Goal: Transaction & Acquisition: Purchase product/service

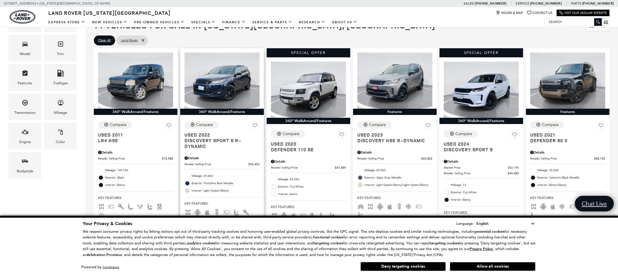
scroll to position [147, 0]
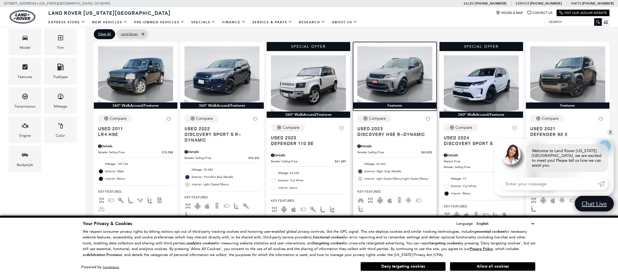
click at [400, 76] on img at bounding box center [394, 74] width 75 height 56
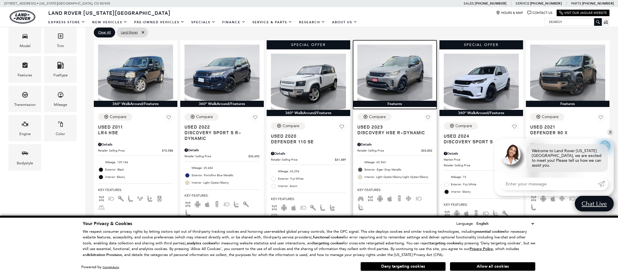
click at [399, 81] on img at bounding box center [394, 73] width 75 height 56
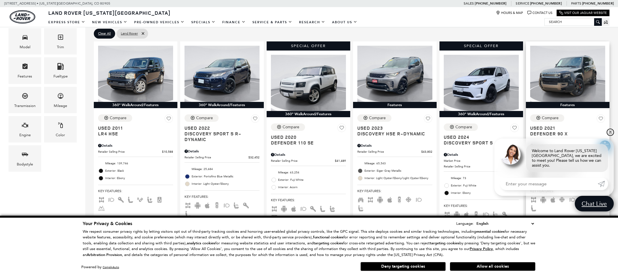
click at [610, 136] on link "✕" at bounding box center [610, 132] width 7 height 7
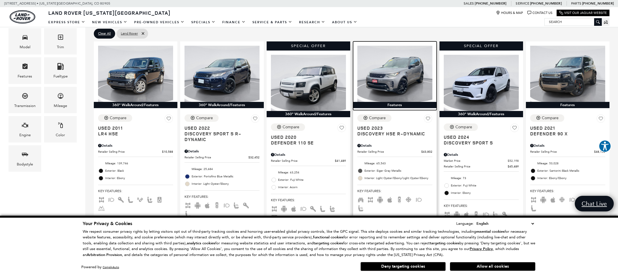
click at [423, 65] on img at bounding box center [394, 74] width 75 height 56
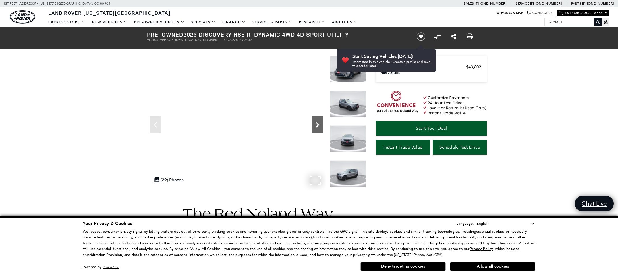
click at [317, 123] on icon "Next" at bounding box center [316, 125] width 3 height 6
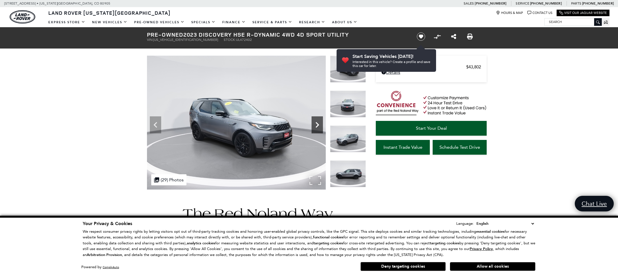
click at [317, 123] on icon "Next" at bounding box center [316, 125] width 3 height 6
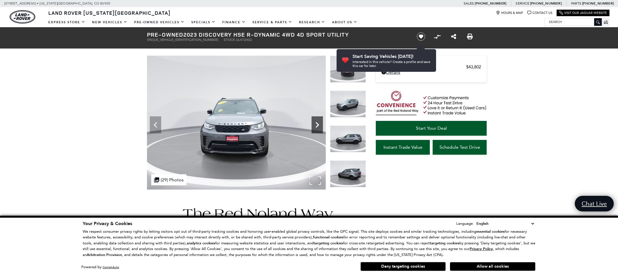
click at [317, 123] on icon "Next" at bounding box center [316, 125] width 3 height 6
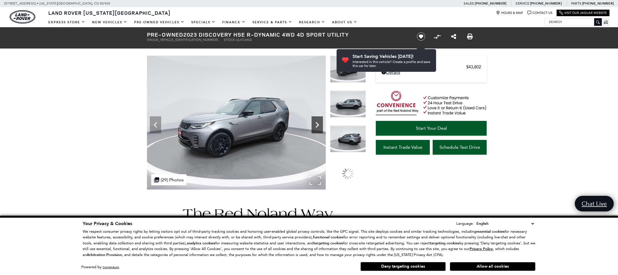
click at [317, 123] on icon "Next" at bounding box center [316, 125] width 3 height 6
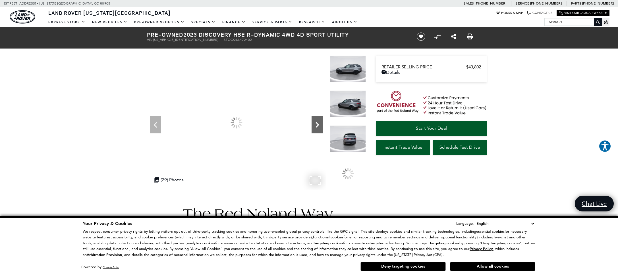
click at [317, 123] on icon "Next" at bounding box center [316, 125] width 3 height 6
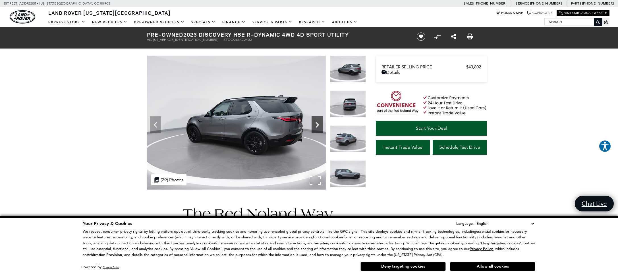
click at [319, 124] on icon "Next" at bounding box center [316, 124] width 11 height 11
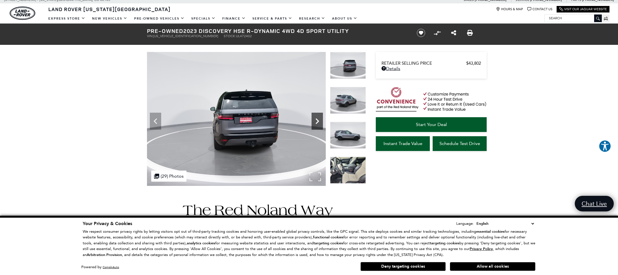
click at [319, 124] on icon "Next" at bounding box center [316, 121] width 11 height 11
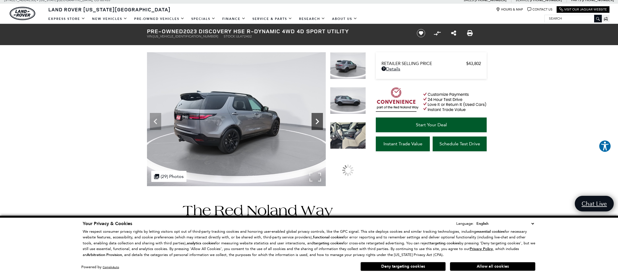
click at [319, 124] on icon "Next" at bounding box center [316, 121] width 11 height 11
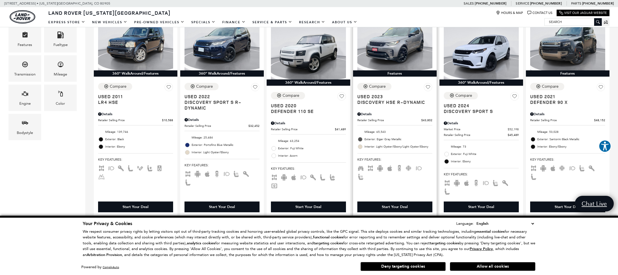
scroll to position [180, 0]
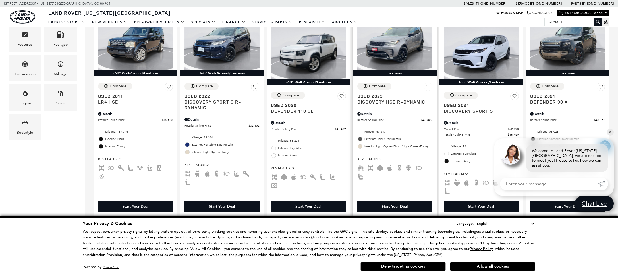
click at [399, 207] on div "Start Your Deal" at bounding box center [395, 206] width 26 height 5
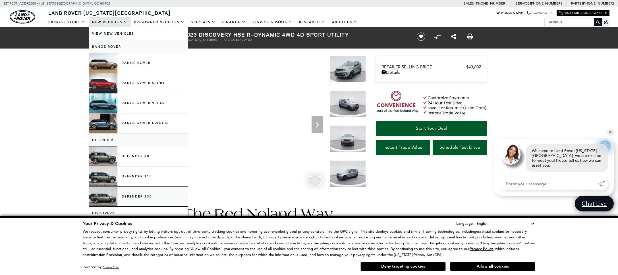
click at [100, 198] on link "Defender 130" at bounding box center [138, 197] width 99 height 20
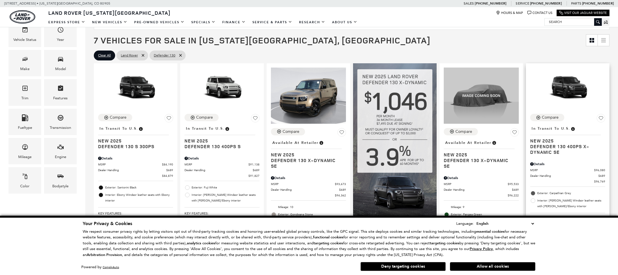
scroll to position [109, 0]
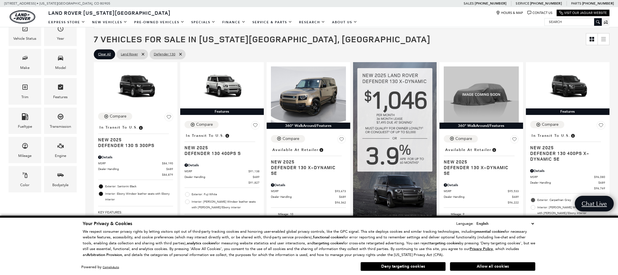
click at [532, 223] on select "English Spanish / Español English / [GEOGRAPHIC_DATA] Korean / 한국어 Vietnamese /…" at bounding box center [505, 224] width 60 height 6
click at [478, 221] on select "English Spanish / Español English / [GEOGRAPHIC_DATA] Korean / 한국어 Vietnamese /…" at bounding box center [505, 224] width 60 height 6
click at [565, 226] on div "Your Privacy & Cookies Language: English Spanish / Español English / [GEOGRAPHI…" at bounding box center [309, 246] width 618 height 60
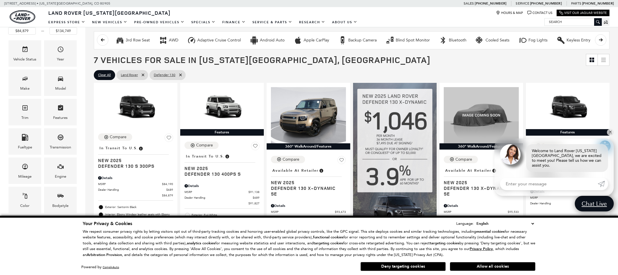
scroll to position [88, 0]
click at [58, 83] on span "Model" at bounding box center [60, 80] width 7 height 12
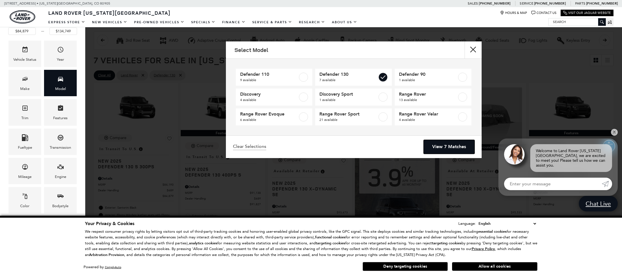
click at [447, 148] on link "View 7 Matches" at bounding box center [449, 147] width 51 height 14
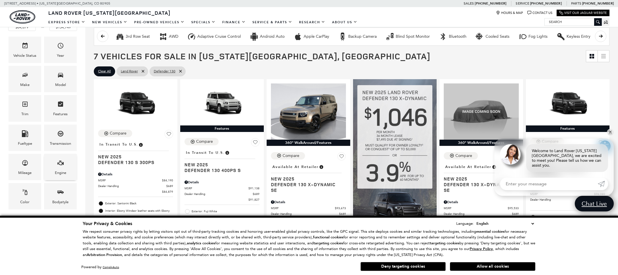
scroll to position [91, 0]
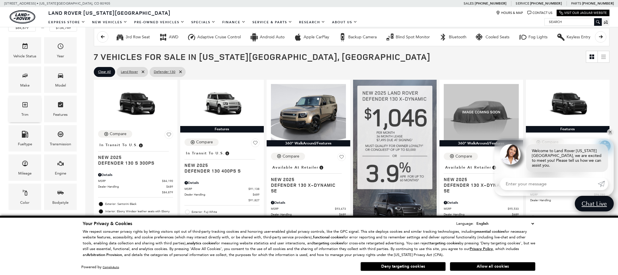
click at [26, 105] on icon "Trim" at bounding box center [25, 104] width 7 height 7
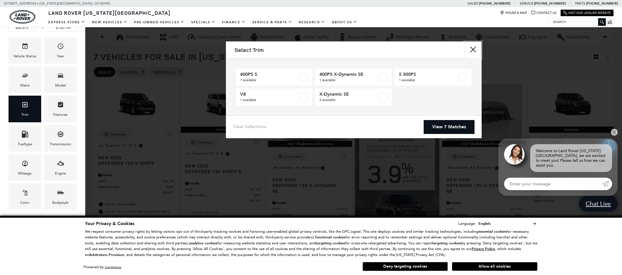
click at [474, 50] on button "Close" at bounding box center [473, 49] width 17 height 17
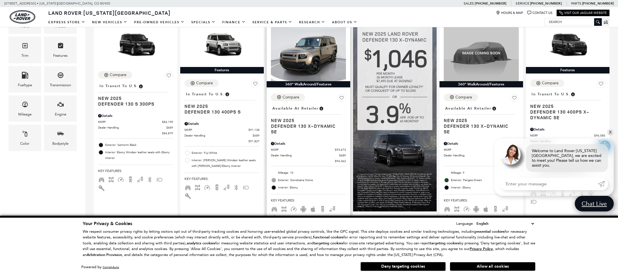
scroll to position [151, 0]
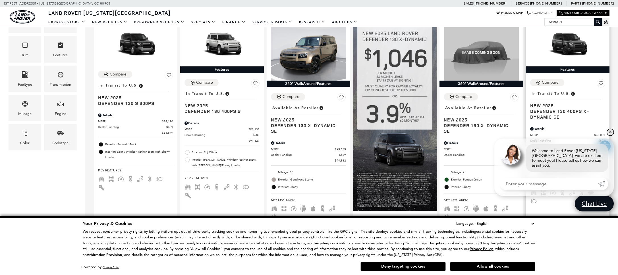
click at [611, 136] on link "✕" at bounding box center [610, 132] width 7 height 7
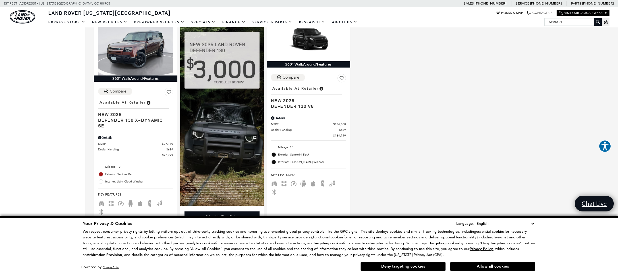
scroll to position [380, 0]
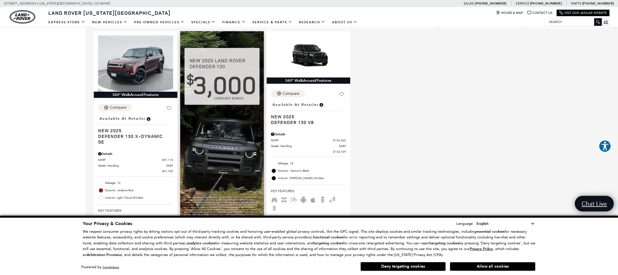
click at [231, 198] on img at bounding box center [222, 126] width 84 height 191
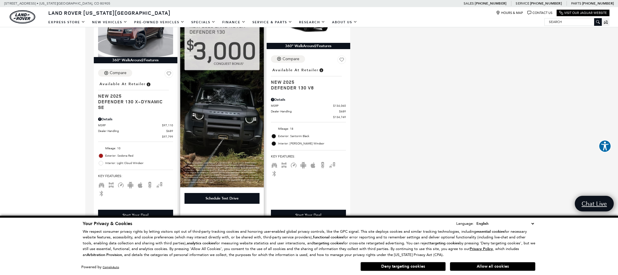
scroll to position [413, 0]
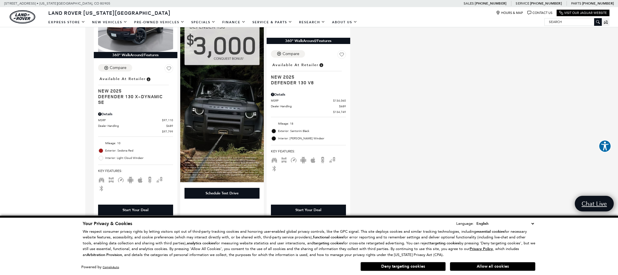
click at [391, 264] on button "Deny targeting cookies" at bounding box center [402, 266] width 85 height 9
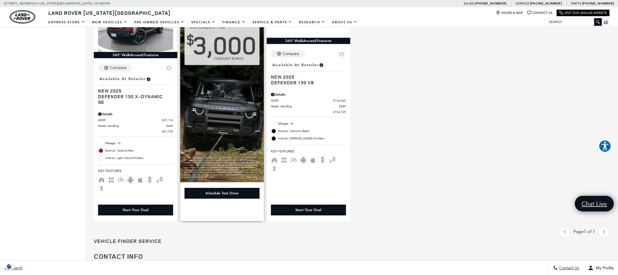
click at [228, 139] on img at bounding box center [222, 86] width 84 height 191
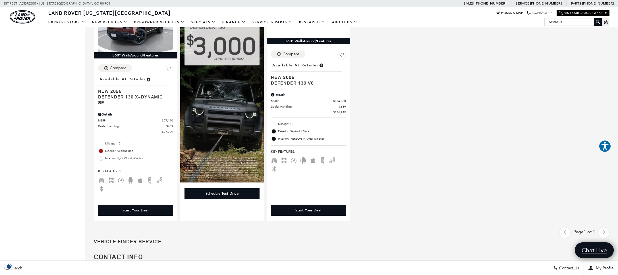
drag, startPoint x: 389, startPoint y: 133, endPoint x: 380, endPoint y: 136, distance: 8.9
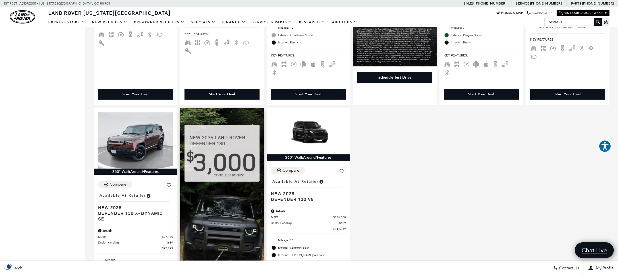
scroll to position [325, 0]
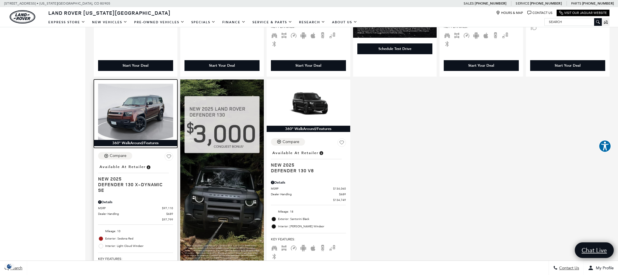
click at [138, 111] on img at bounding box center [135, 112] width 75 height 56
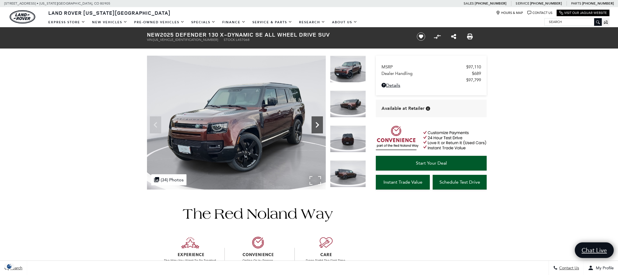
click at [315, 124] on icon "Next" at bounding box center [316, 124] width 11 height 11
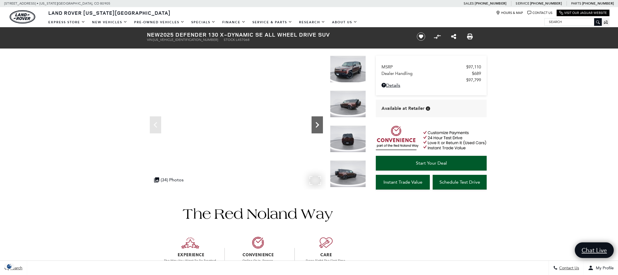
click at [315, 124] on icon "Next" at bounding box center [316, 124] width 11 height 11
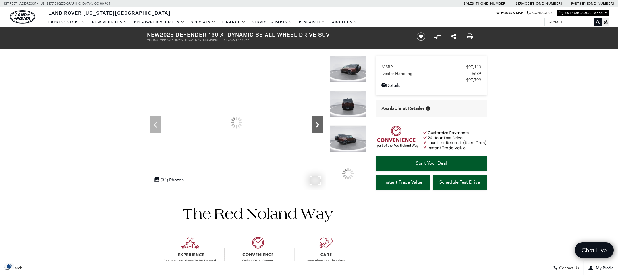
scroll to position [5, 0]
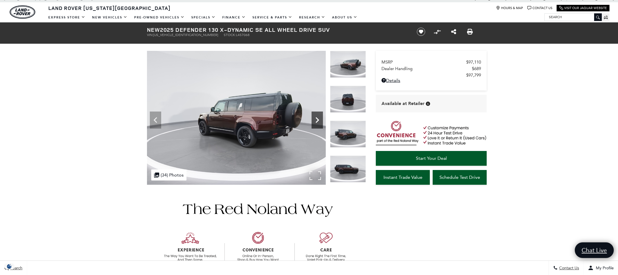
click at [317, 120] on icon "Next" at bounding box center [316, 120] width 11 height 11
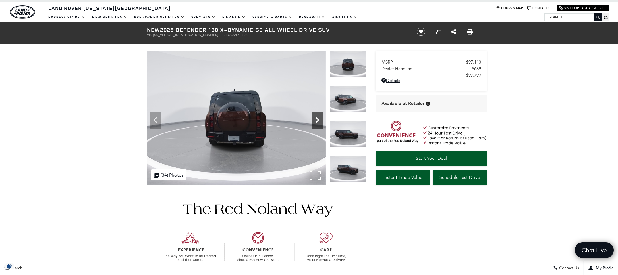
click at [316, 121] on icon "Next" at bounding box center [316, 120] width 11 height 11
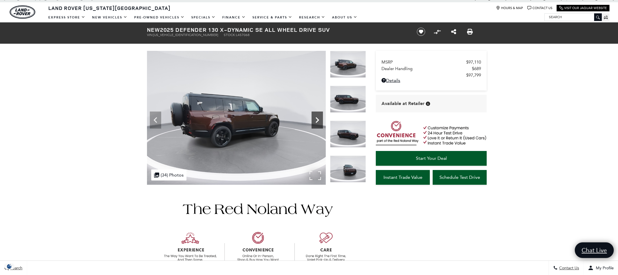
click at [316, 121] on icon "Next" at bounding box center [316, 120] width 11 height 11
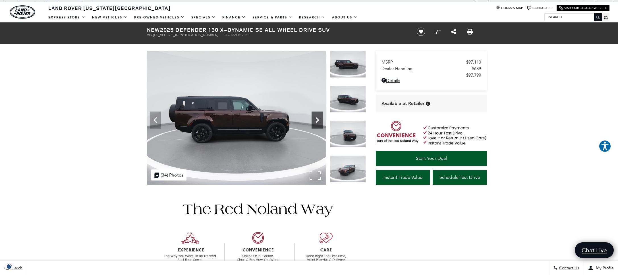
click at [316, 121] on icon "Next" at bounding box center [316, 120] width 11 height 11
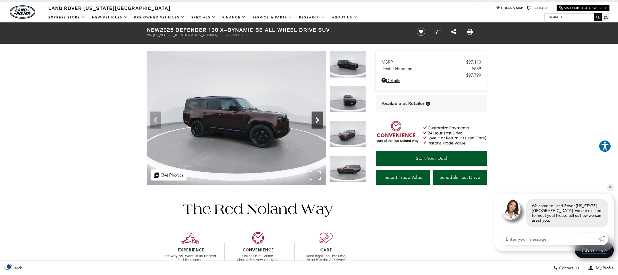
click at [316, 121] on icon "Next" at bounding box center [316, 120] width 11 height 11
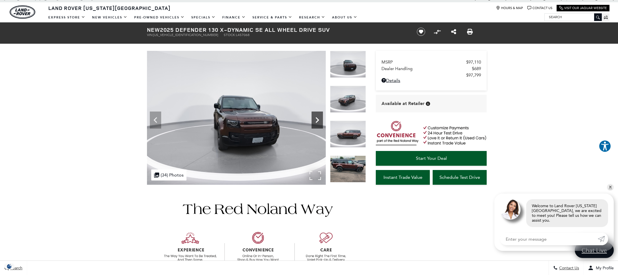
click at [316, 121] on icon "Next" at bounding box center [316, 120] width 11 height 11
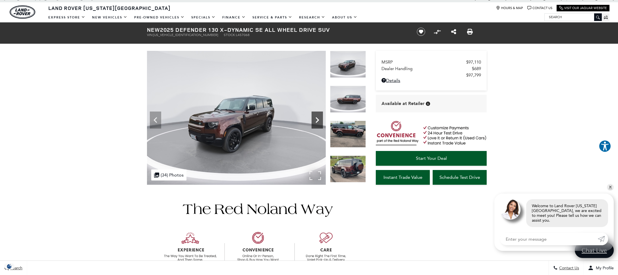
click at [316, 121] on icon "Next" at bounding box center [316, 120] width 11 height 11
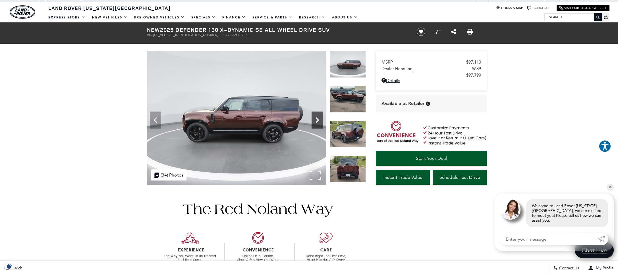
click at [316, 121] on icon "Next" at bounding box center [316, 120] width 11 height 11
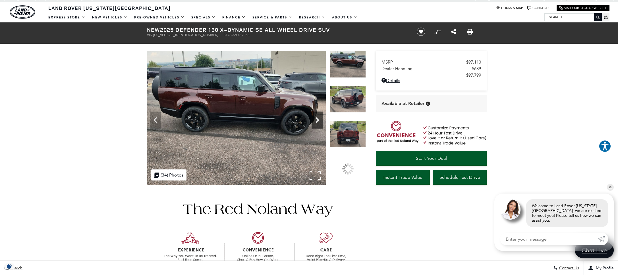
click at [316, 121] on icon "Next" at bounding box center [316, 120] width 11 height 11
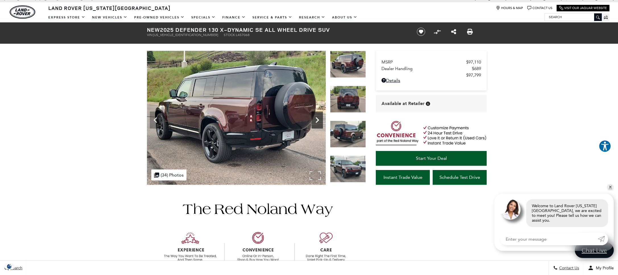
click at [316, 121] on icon "Next" at bounding box center [316, 120] width 11 height 11
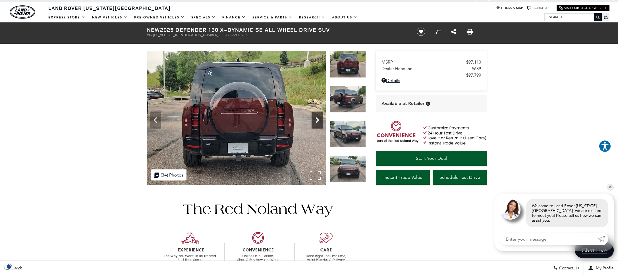
click at [316, 121] on icon "Next" at bounding box center [316, 120] width 11 height 11
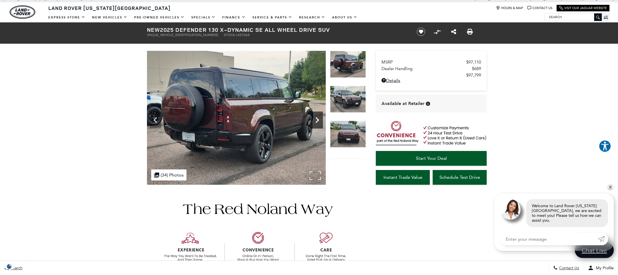
click at [316, 121] on icon "Next" at bounding box center [316, 120] width 11 height 11
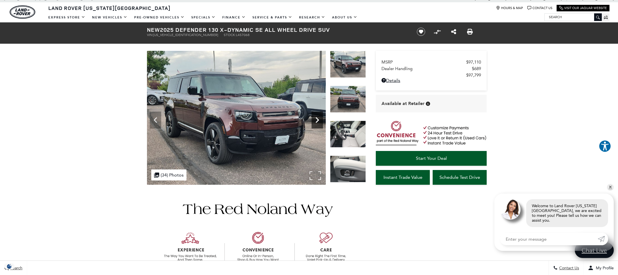
click at [316, 121] on icon "Next" at bounding box center [316, 120] width 11 height 11
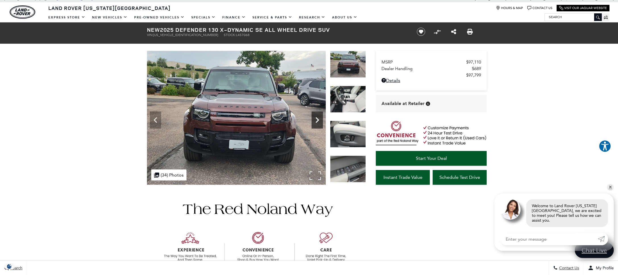
click at [316, 121] on icon "Next" at bounding box center [316, 120] width 11 height 11
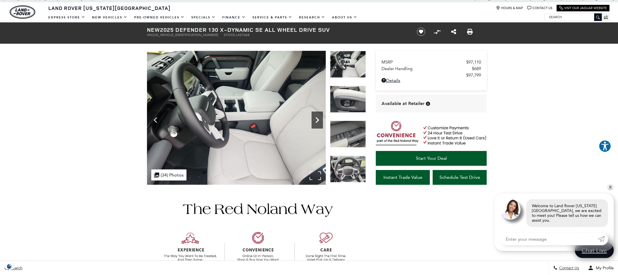
click at [316, 121] on icon "Next" at bounding box center [316, 120] width 11 height 11
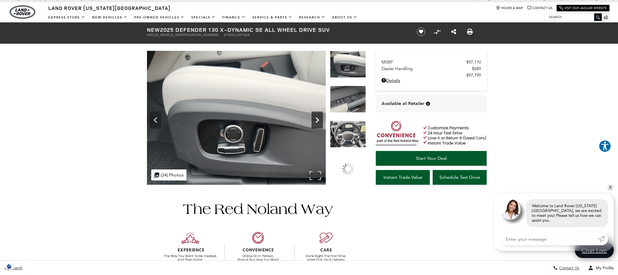
click at [316, 121] on icon "Next" at bounding box center [316, 120] width 11 height 11
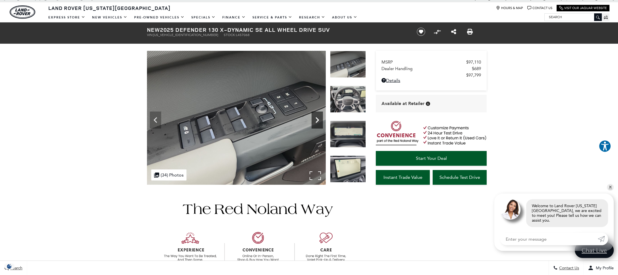
click at [316, 121] on icon "Next" at bounding box center [316, 120] width 11 height 11
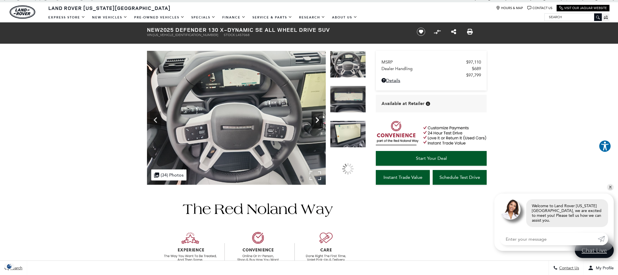
click at [316, 121] on icon "Next" at bounding box center [316, 120] width 11 height 11
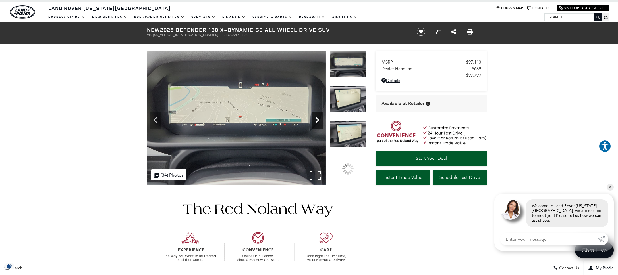
click at [316, 121] on icon "Next" at bounding box center [316, 120] width 11 height 11
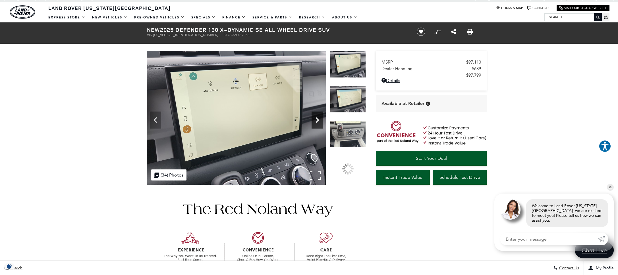
click at [316, 121] on icon "Next" at bounding box center [316, 120] width 11 height 11
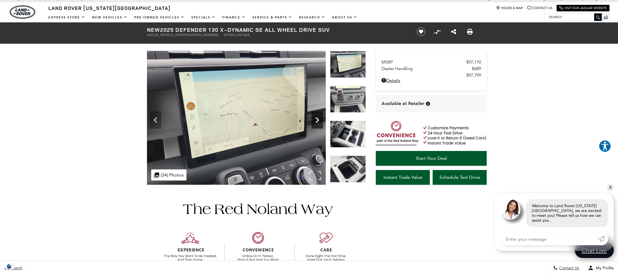
click at [316, 121] on icon "Next" at bounding box center [316, 120] width 11 height 11
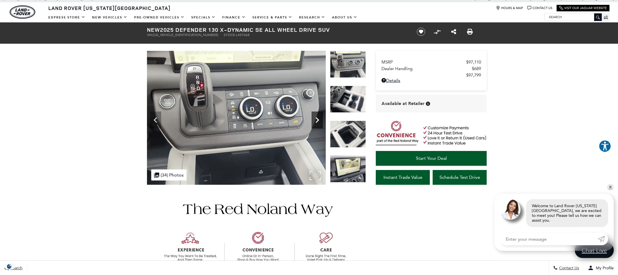
click at [316, 121] on icon "Next" at bounding box center [316, 120] width 11 height 11
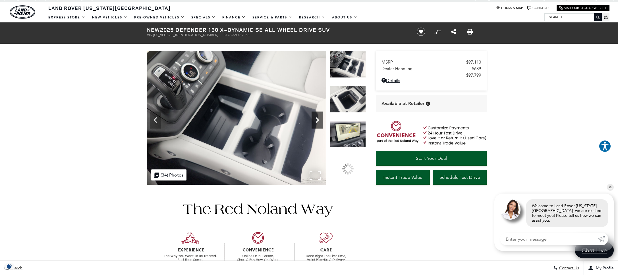
click at [316, 121] on icon "Next" at bounding box center [316, 120] width 11 height 11
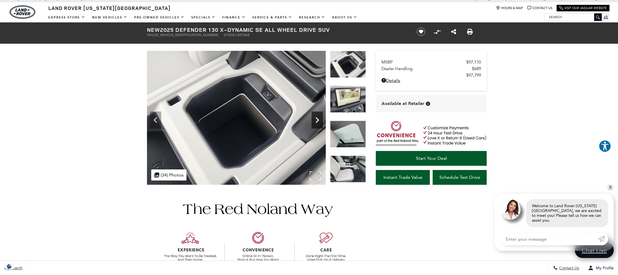
click at [316, 121] on icon "Next" at bounding box center [316, 120] width 11 height 11
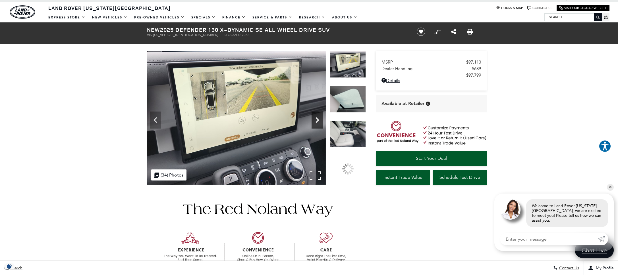
click at [316, 121] on icon "Next" at bounding box center [316, 120] width 11 height 11
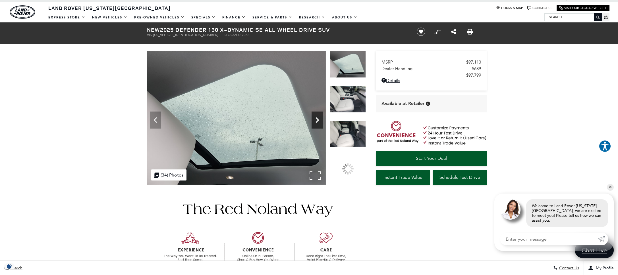
click at [316, 121] on icon "Next" at bounding box center [316, 120] width 11 height 11
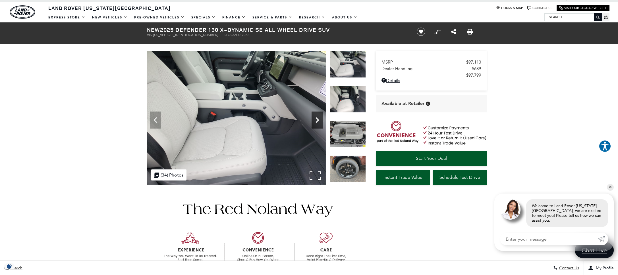
click at [316, 121] on icon "Next" at bounding box center [316, 120] width 11 height 11
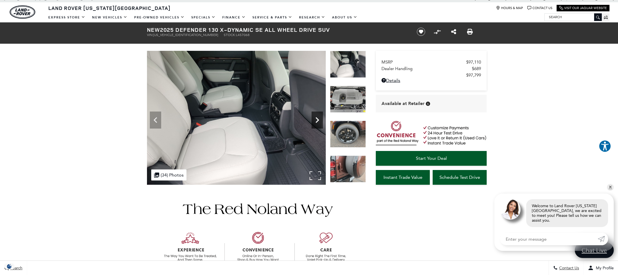
click at [316, 121] on icon "Next" at bounding box center [316, 120] width 11 height 11
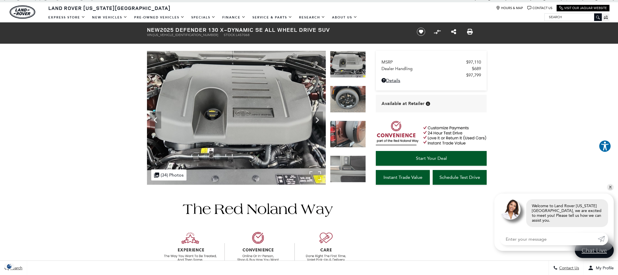
click at [153, 119] on icon "Previous" at bounding box center [155, 120] width 11 height 11
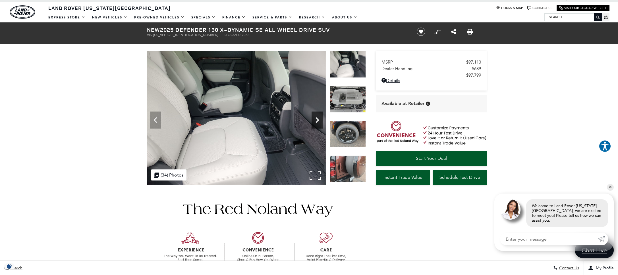
click at [312, 120] on icon "Next" at bounding box center [316, 120] width 11 height 11
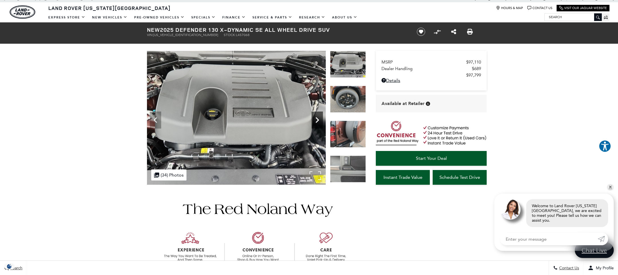
click at [317, 118] on icon "Next" at bounding box center [316, 120] width 3 height 6
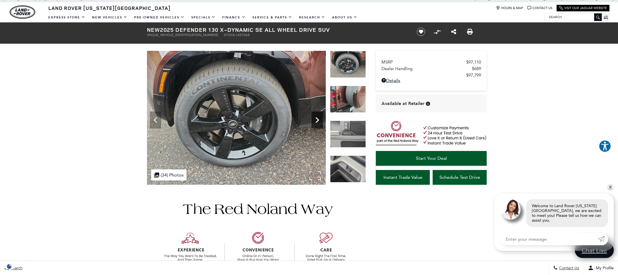
click at [316, 118] on icon "Next" at bounding box center [316, 120] width 3 height 6
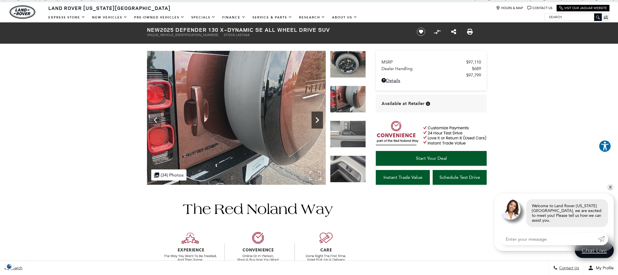
click at [316, 118] on icon "Next" at bounding box center [316, 120] width 3 height 6
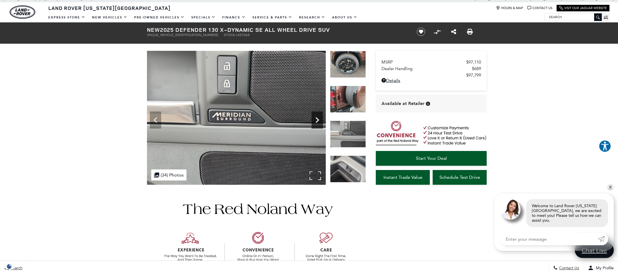
click at [316, 118] on icon "Next" at bounding box center [316, 120] width 3 height 6
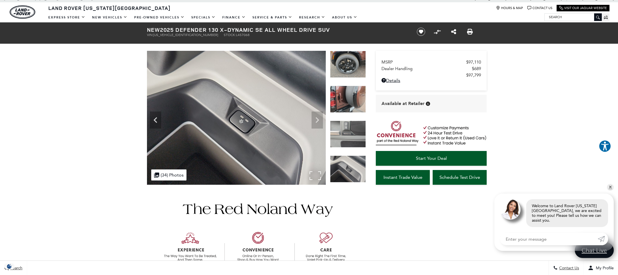
click at [316, 118] on img at bounding box center [236, 118] width 179 height 134
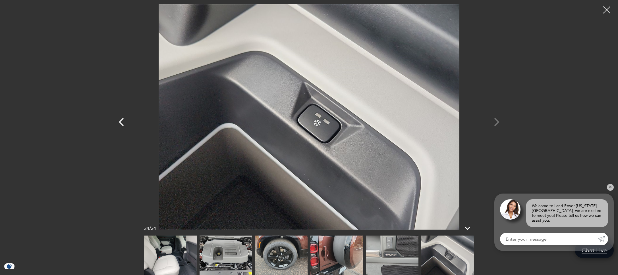
click at [607, 7] on div at bounding box center [606, 10] width 14 height 14
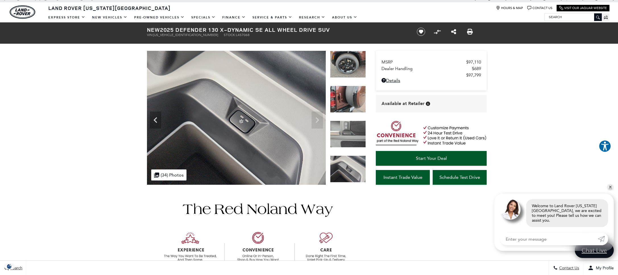
scroll to position [0, 0]
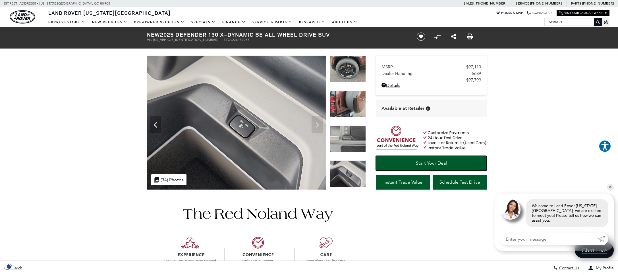
click at [428, 161] on span "Start Your Deal" at bounding box center [431, 163] width 31 height 5
